Goal: Information Seeking & Learning: Learn about a topic

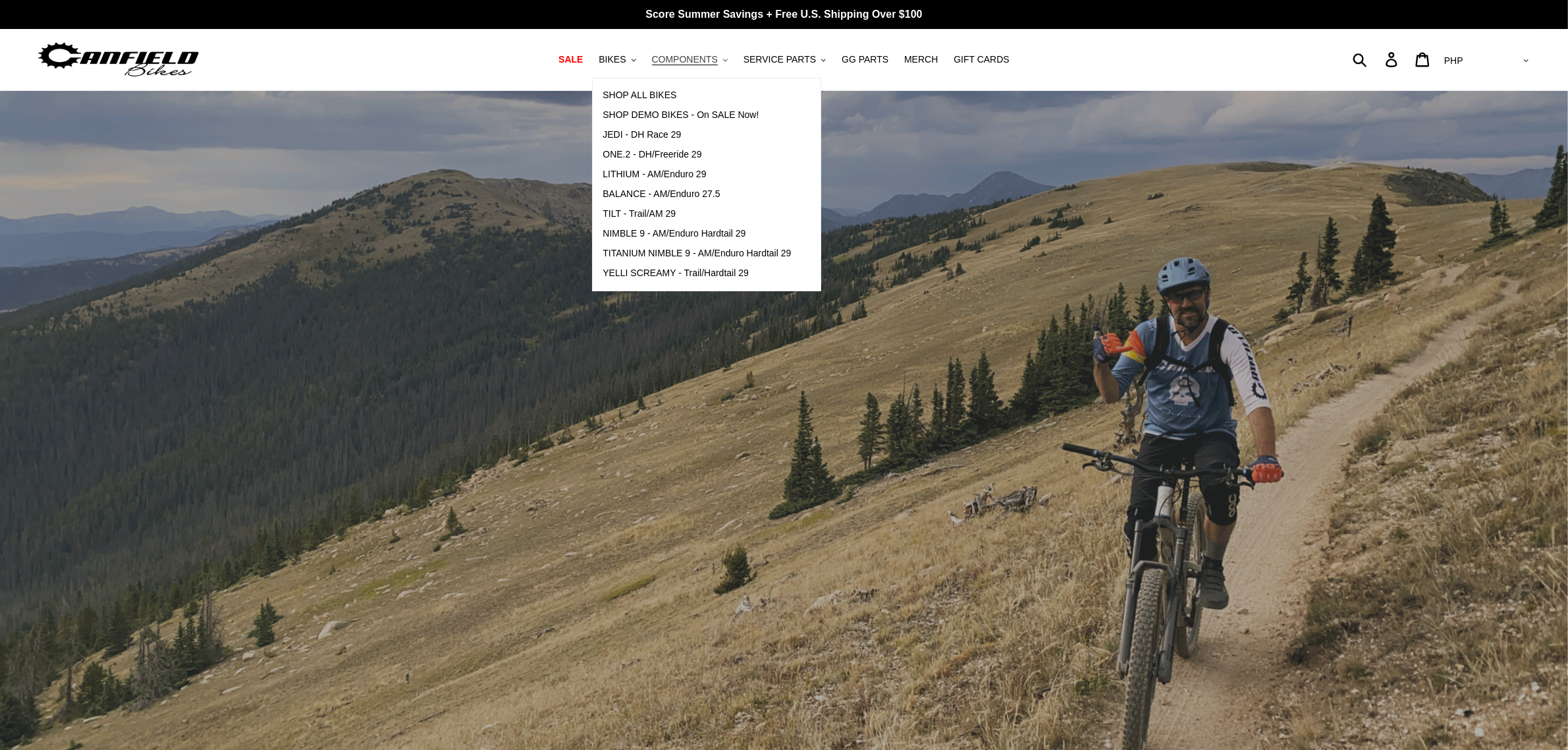
click at [679, 61] on span "COMPONENTS" at bounding box center [685, 59] width 66 height 11
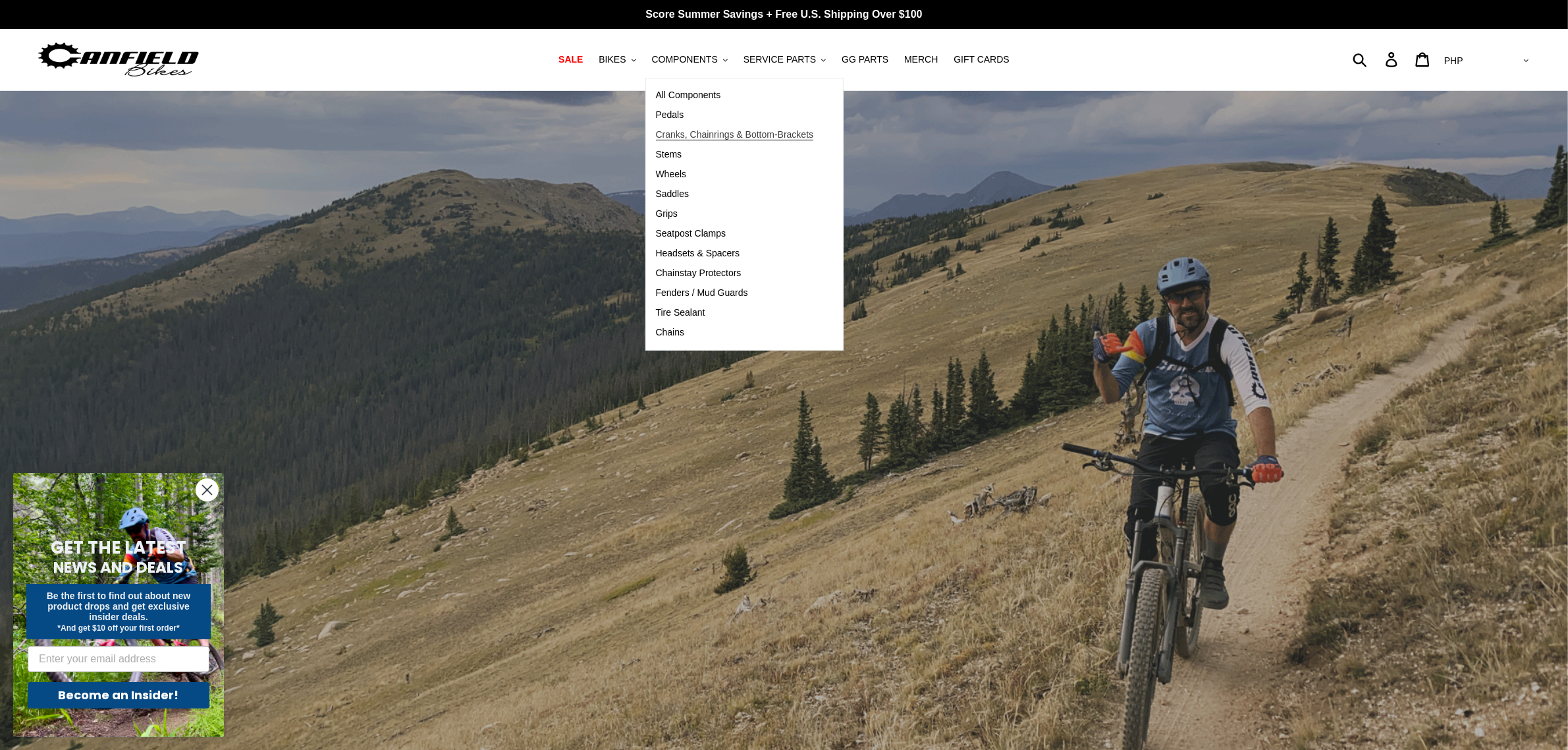
click at [708, 132] on span "Cranks, Chainrings & Bottom-Brackets" at bounding box center [735, 135] width 158 height 11
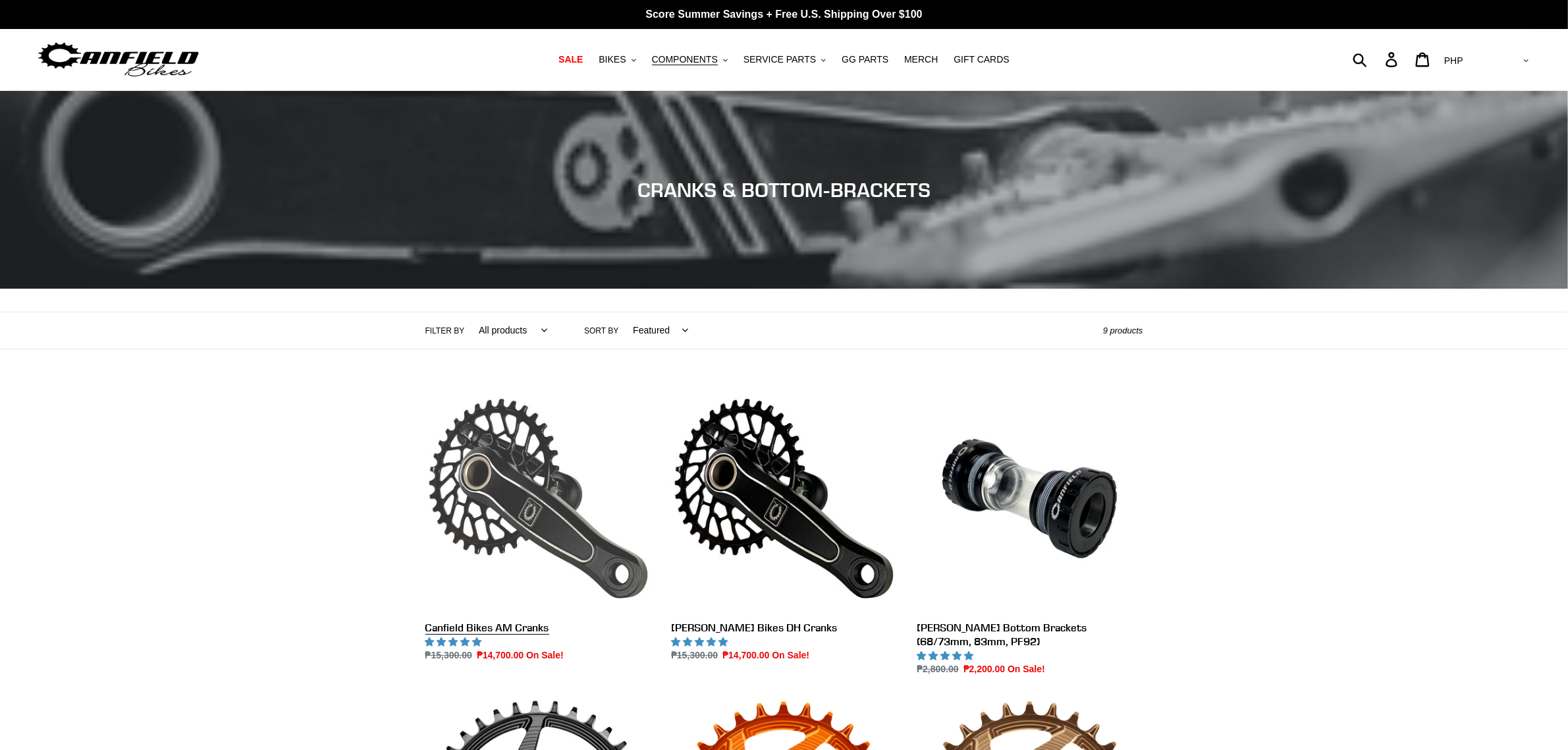
click at [561, 505] on link "Canfield Bikes AM Cranks" at bounding box center [538, 524] width 226 height 277
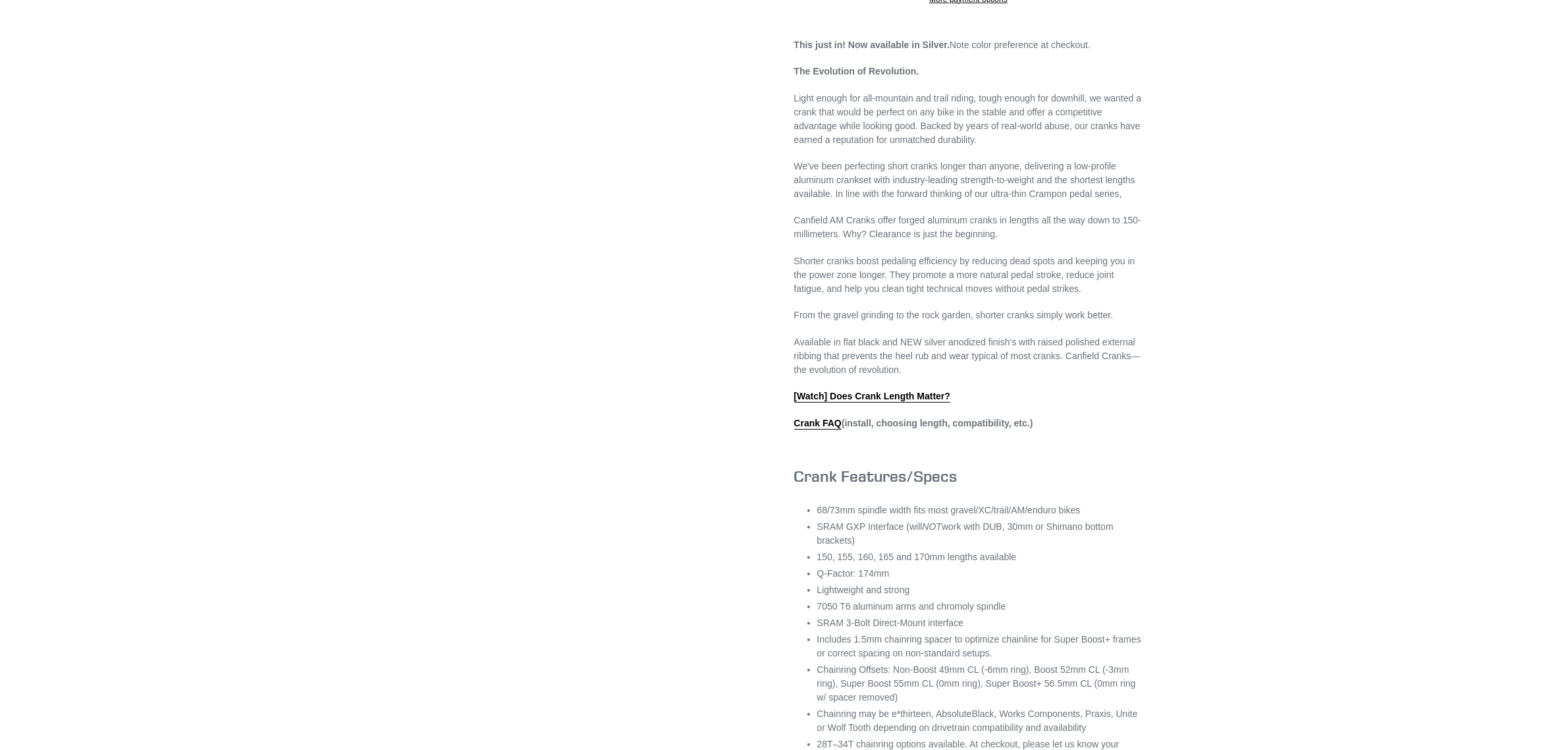
scroll to position [494, 0]
select select "highest-rating"
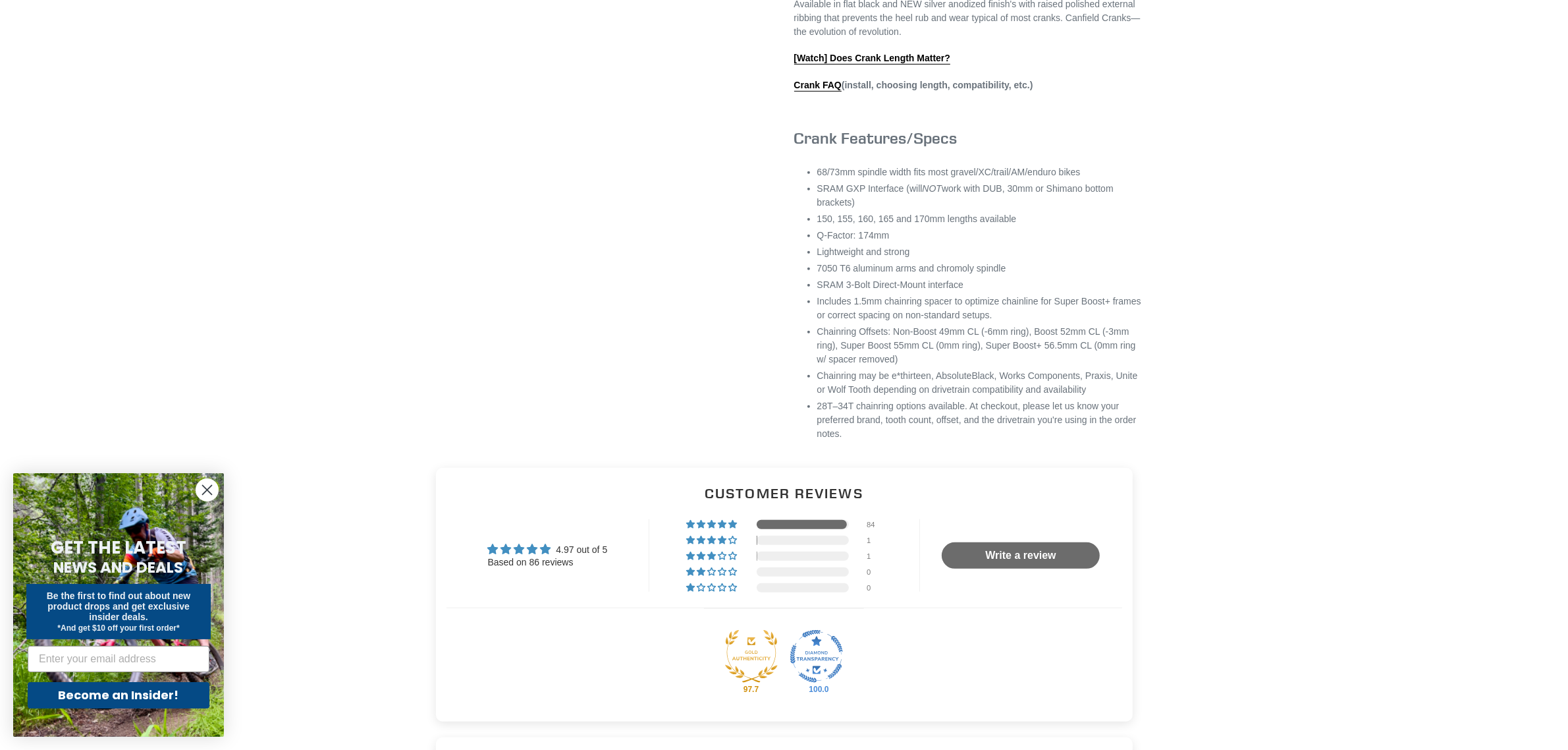
scroll to position [741, 0]
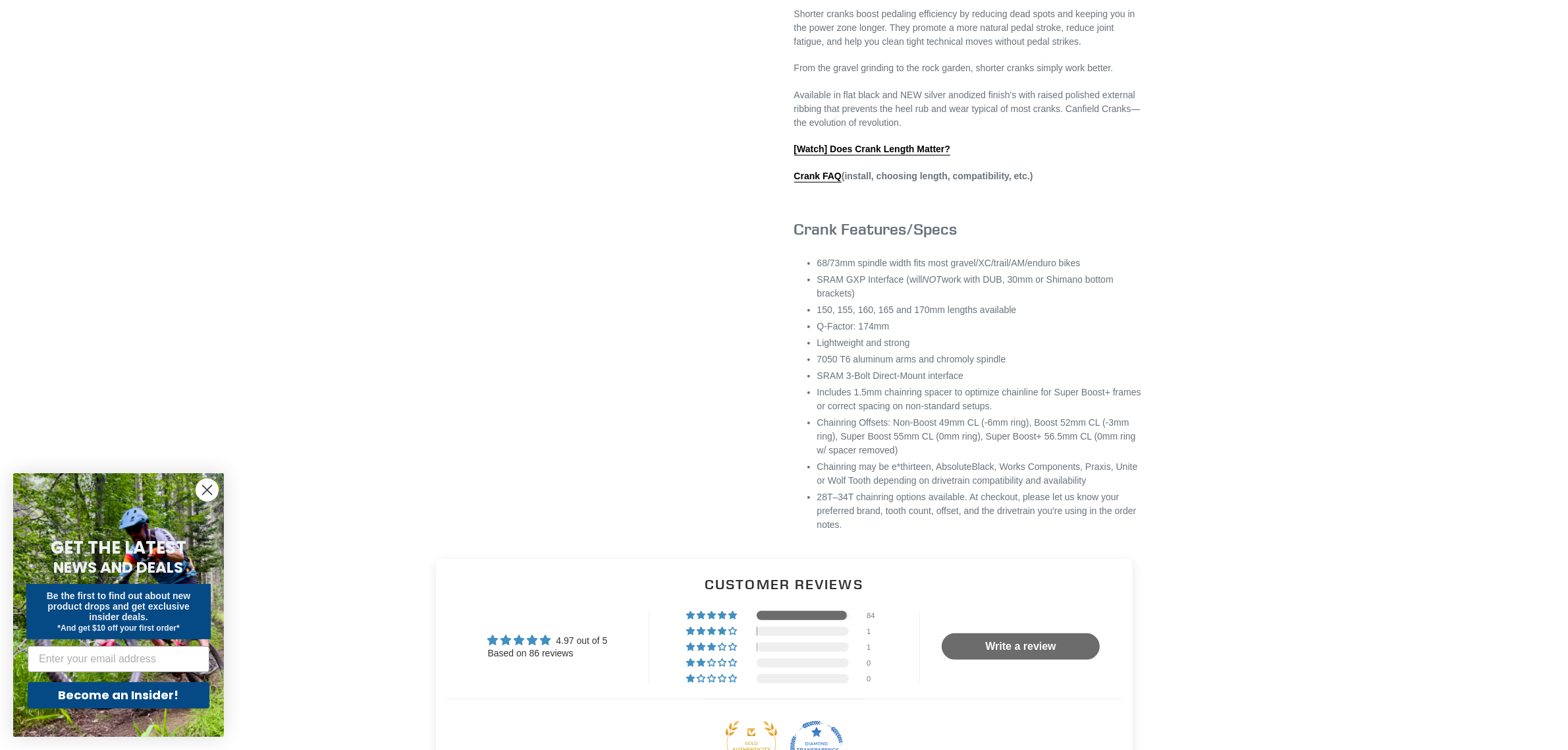
click at [815, 182] on strong "Crank FAQ (install, choosing length, compatibility, etc.)" at bounding box center [913, 176] width 239 height 12
click at [814, 182] on link "Crank FAQ" at bounding box center [818, 176] width 48 height 12
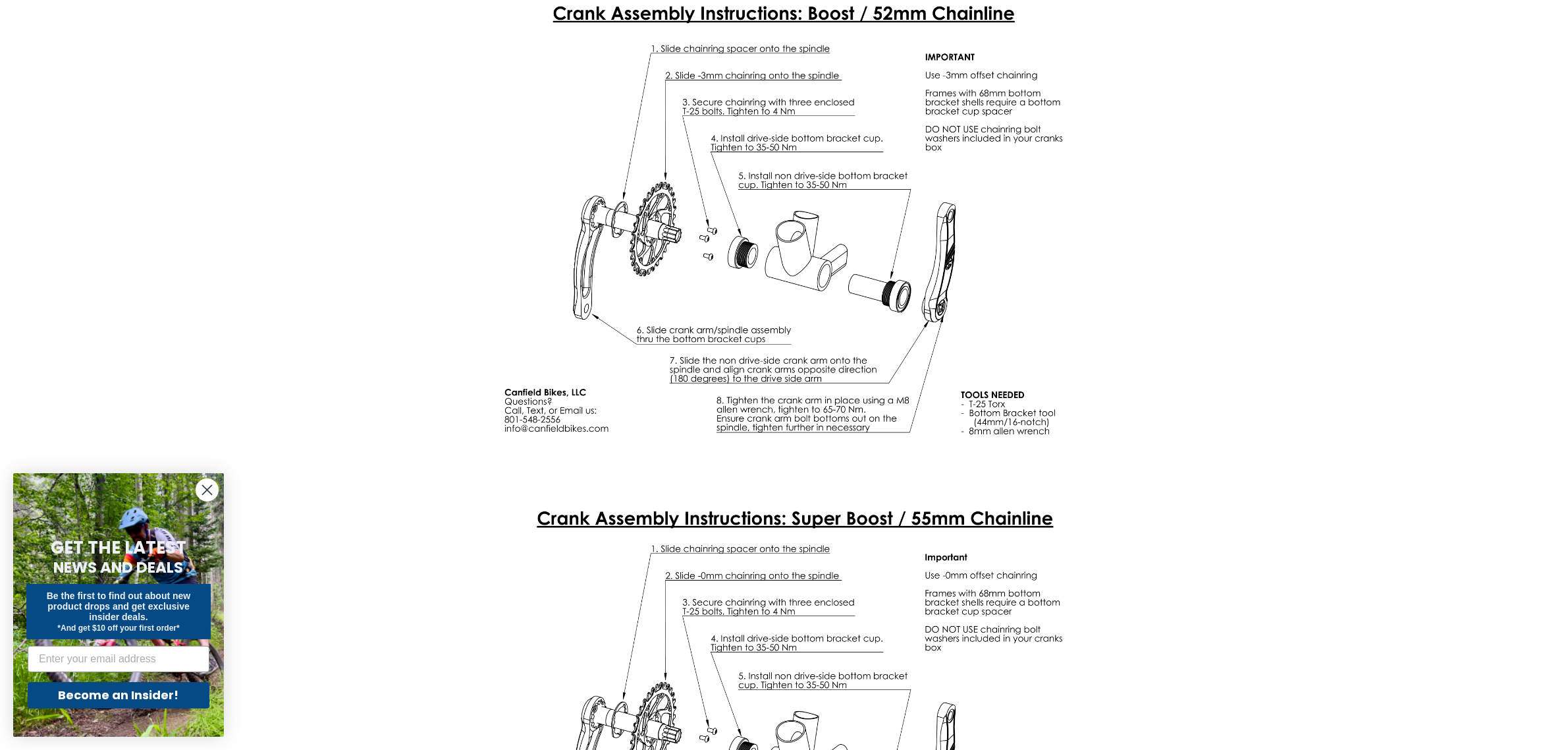
scroll to position [3542, 0]
